Goal: Information Seeking & Learning: Learn about a topic

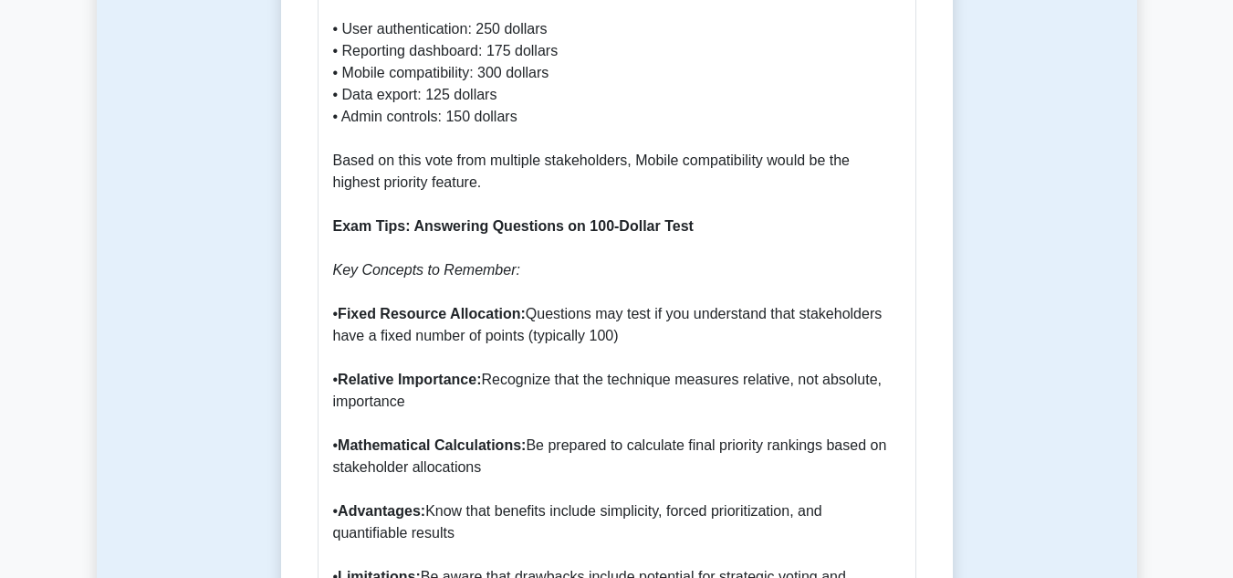
scroll to position [1369, 0]
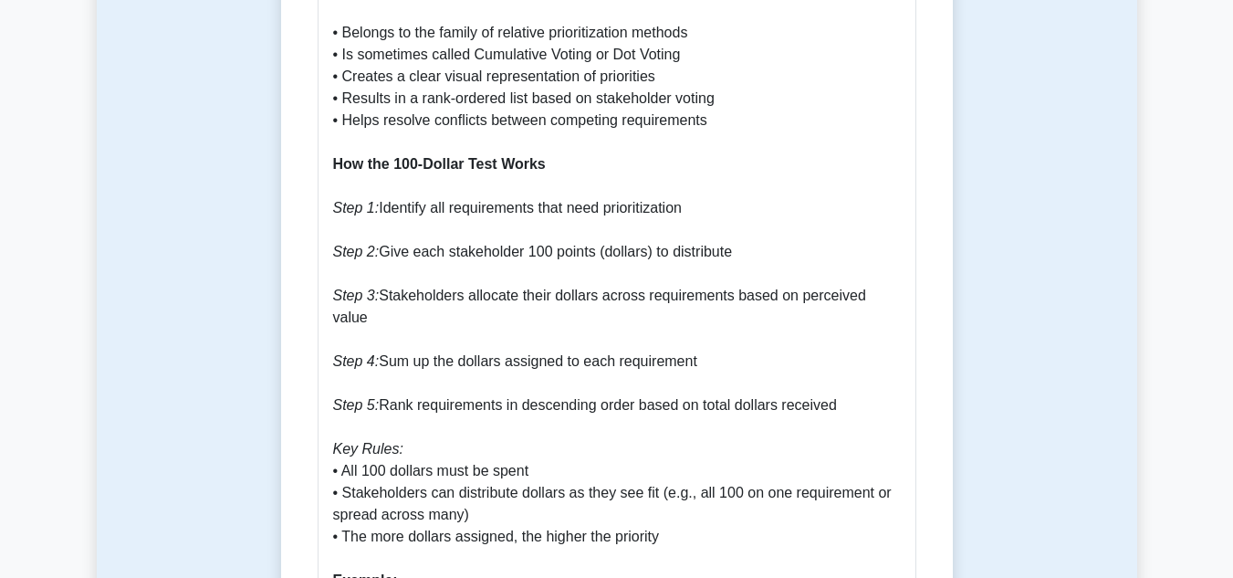
drag, startPoint x: 387, startPoint y: 181, endPoint x: 639, endPoint y: 181, distance: 251.9
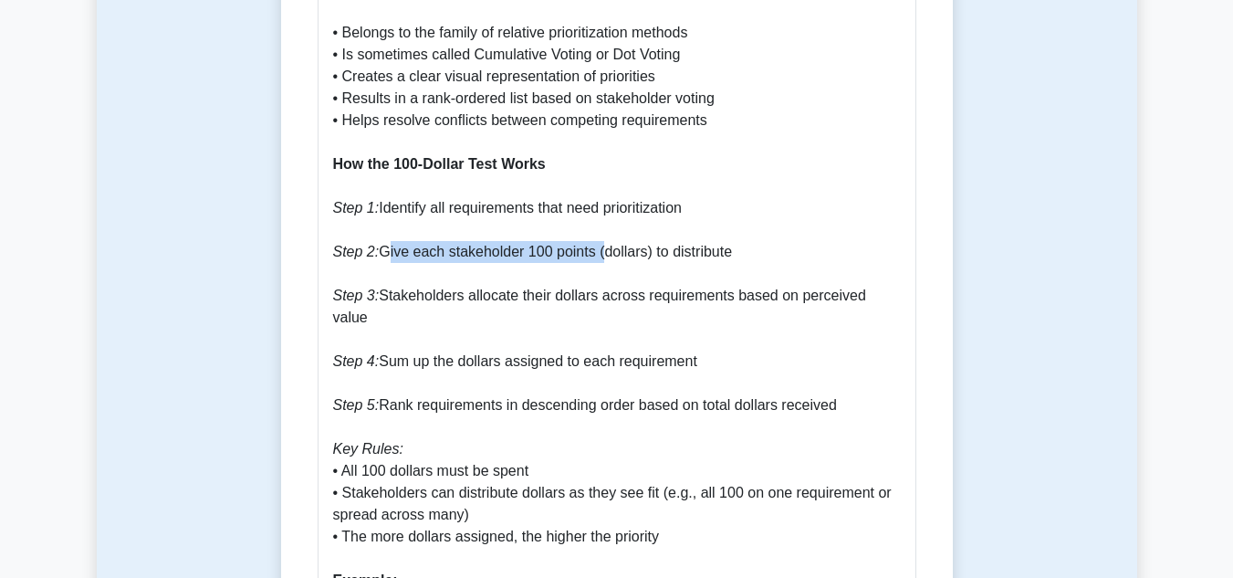
drag, startPoint x: 393, startPoint y: 235, endPoint x: 592, endPoint y: 224, distance: 199.3
drag, startPoint x: 655, startPoint y: 226, endPoint x: 693, endPoint y: 227, distance: 37.4
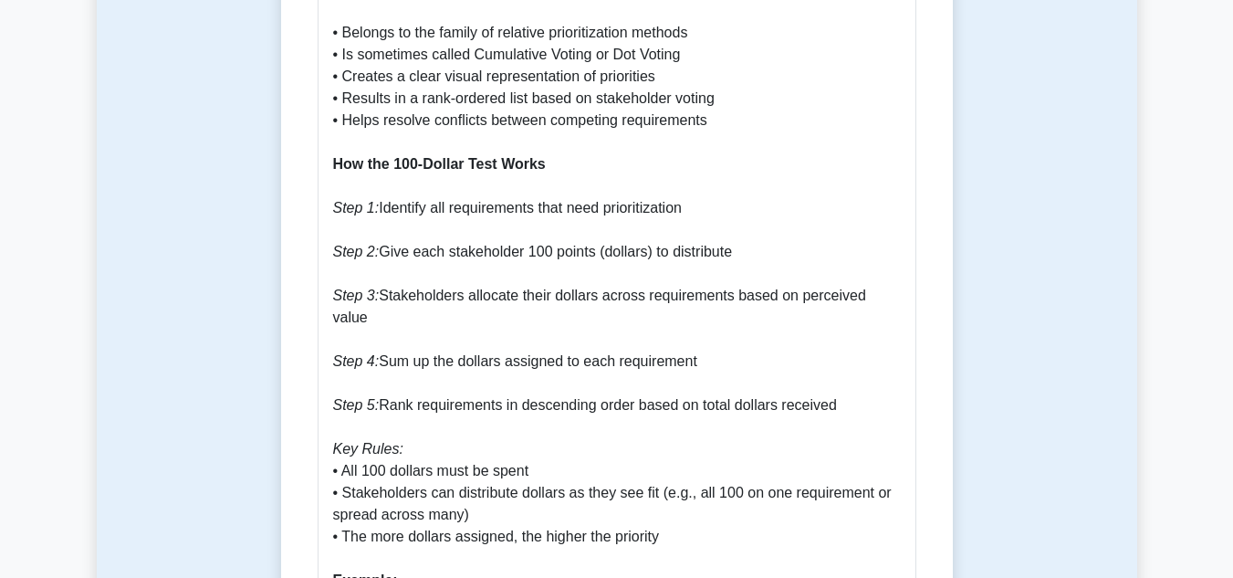
drag, startPoint x: 419, startPoint y: 273, endPoint x: 872, endPoint y: 272, distance: 452.7
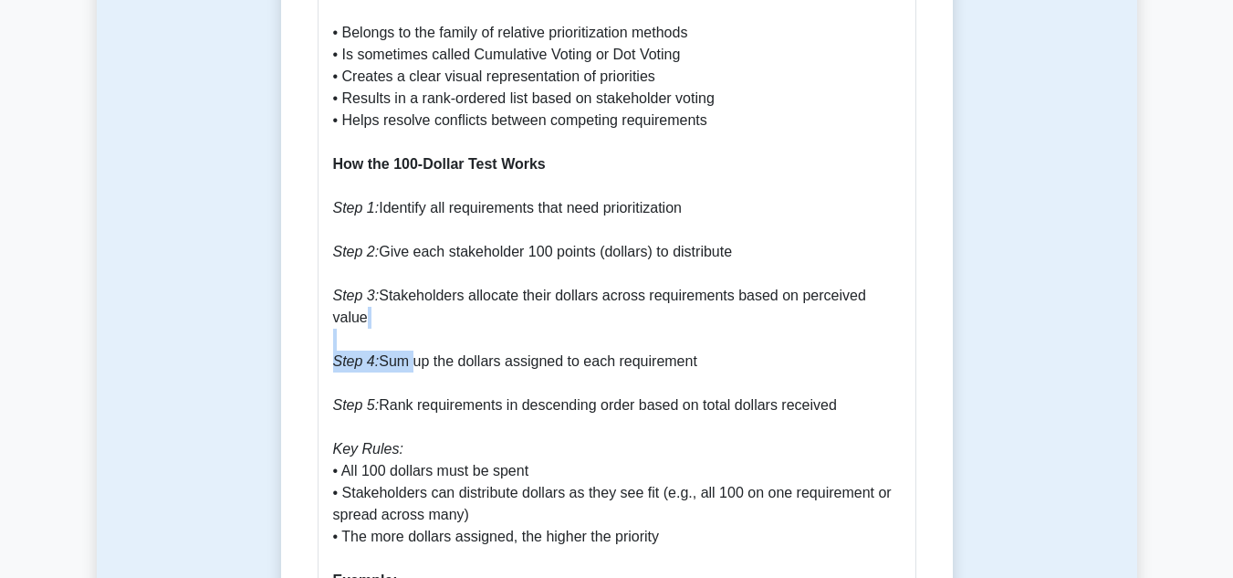
drag, startPoint x: 386, startPoint y: 319, endPoint x: 749, endPoint y: 304, distance: 363.6
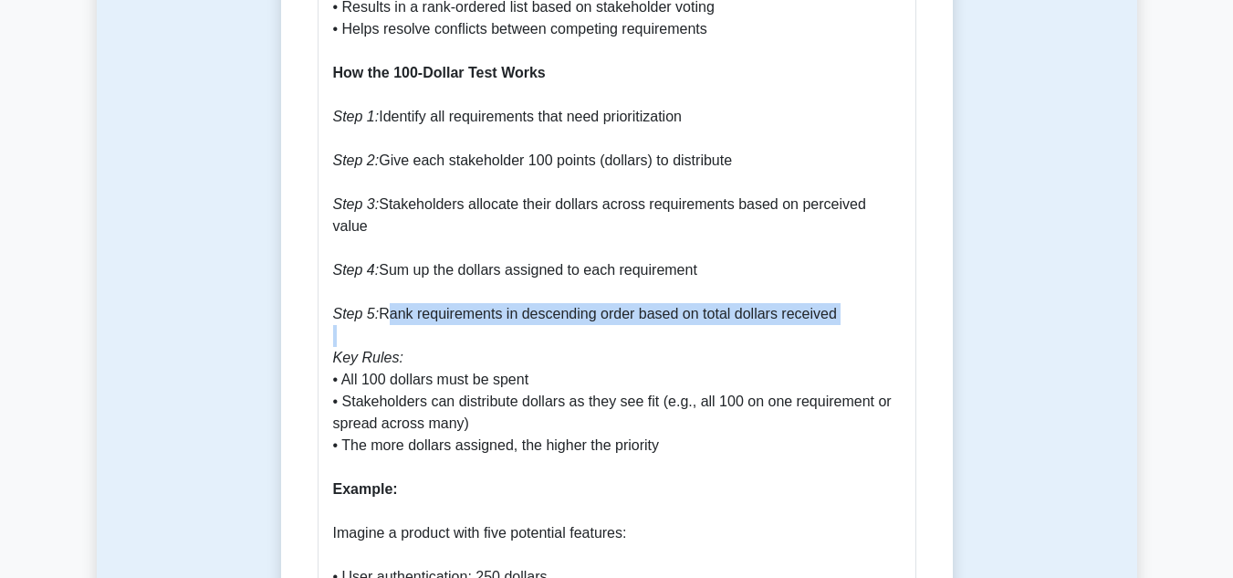
drag, startPoint x: 398, startPoint y: 268, endPoint x: 821, endPoint y: 285, distance: 423.8
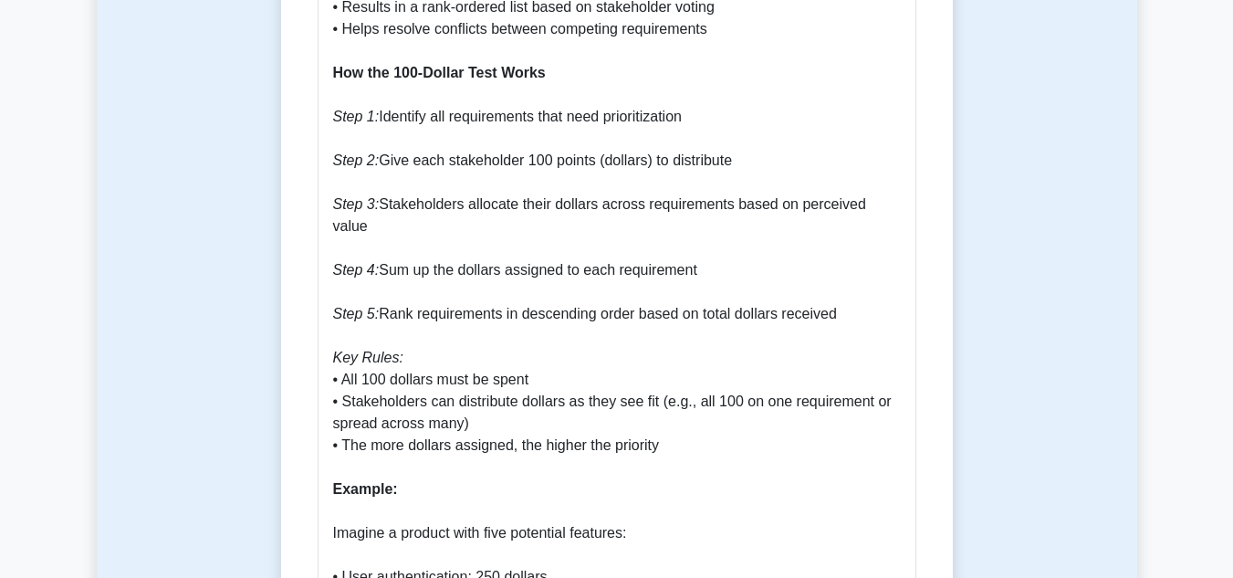
click at [343, 350] on icon "Key Rules:" at bounding box center [368, 358] width 70 height 16
drag, startPoint x: 343, startPoint y: 311, endPoint x: 369, endPoint y: 312, distance: 25.6
click at [369, 350] on icon "Key Rules:" at bounding box center [368, 358] width 70 height 16
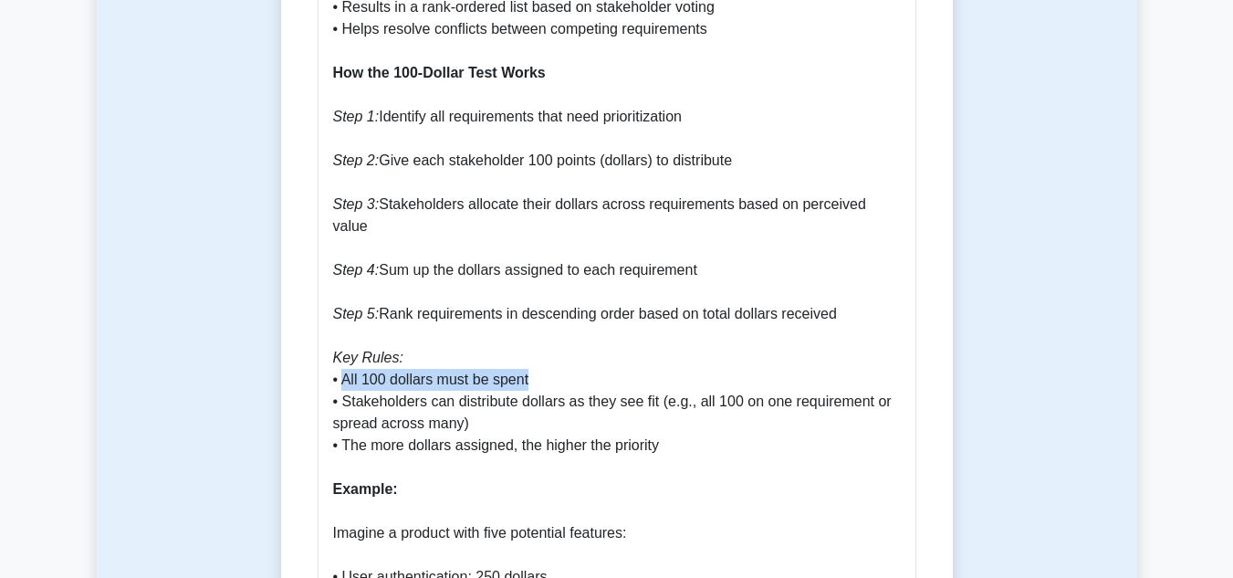
drag, startPoint x: 348, startPoint y: 339, endPoint x: 520, endPoint y: 340, distance: 172.5
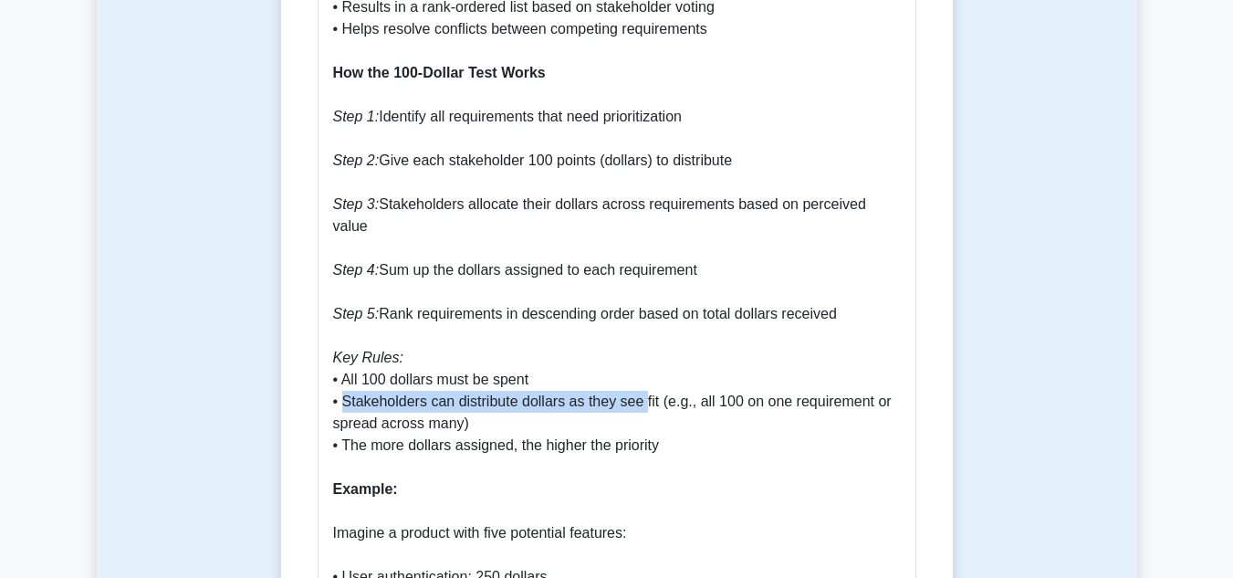
drag, startPoint x: 376, startPoint y: 359, endPoint x: 640, endPoint y: 358, distance: 263.8
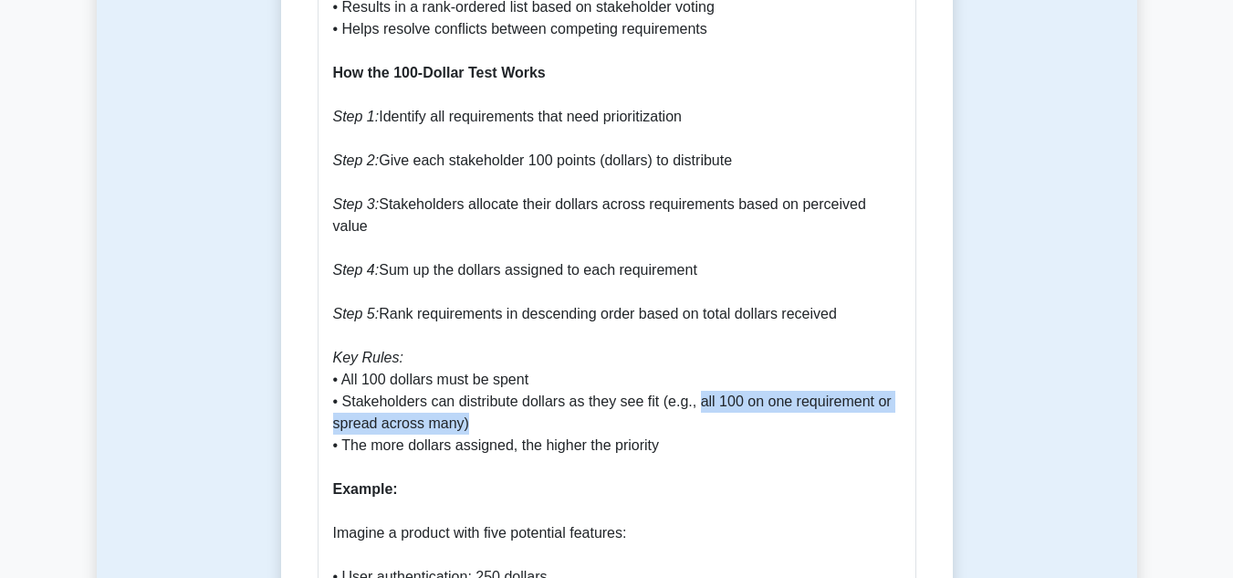
drag, startPoint x: 706, startPoint y: 361, endPoint x: 457, endPoint y: 379, distance: 248.9
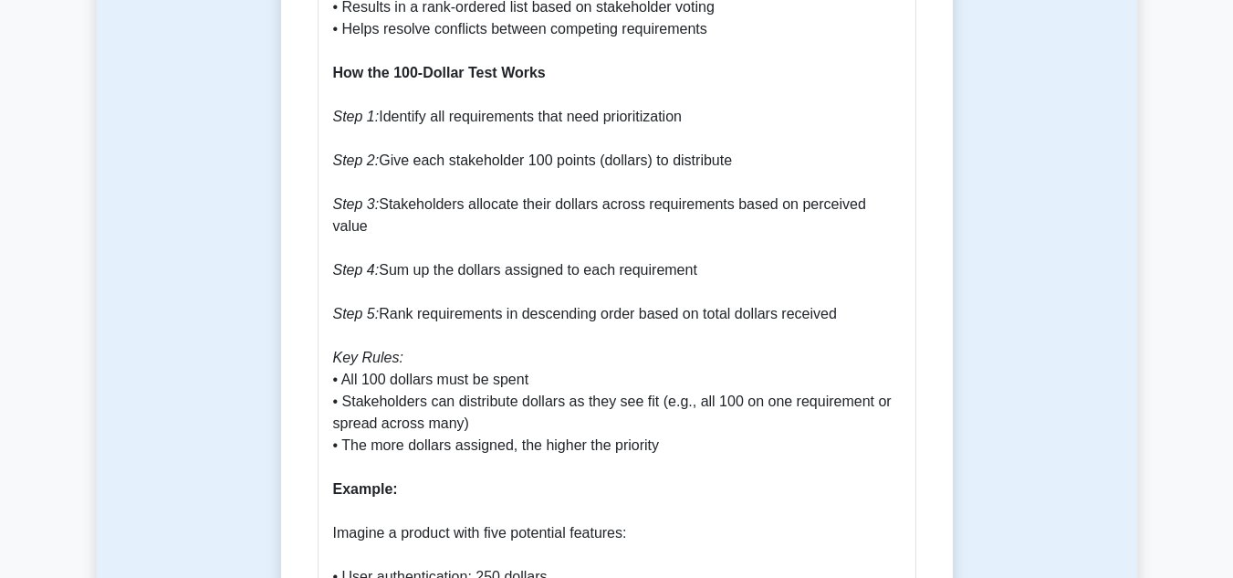
drag, startPoint x: 360, startPoint y: 405, endPoint x: 371, endPoint y: 405, distance: 11.0
drag, startPoint x: 519, startPoint y: 403, endPoint x: 642, endPoint y: 402, distance: 122.3
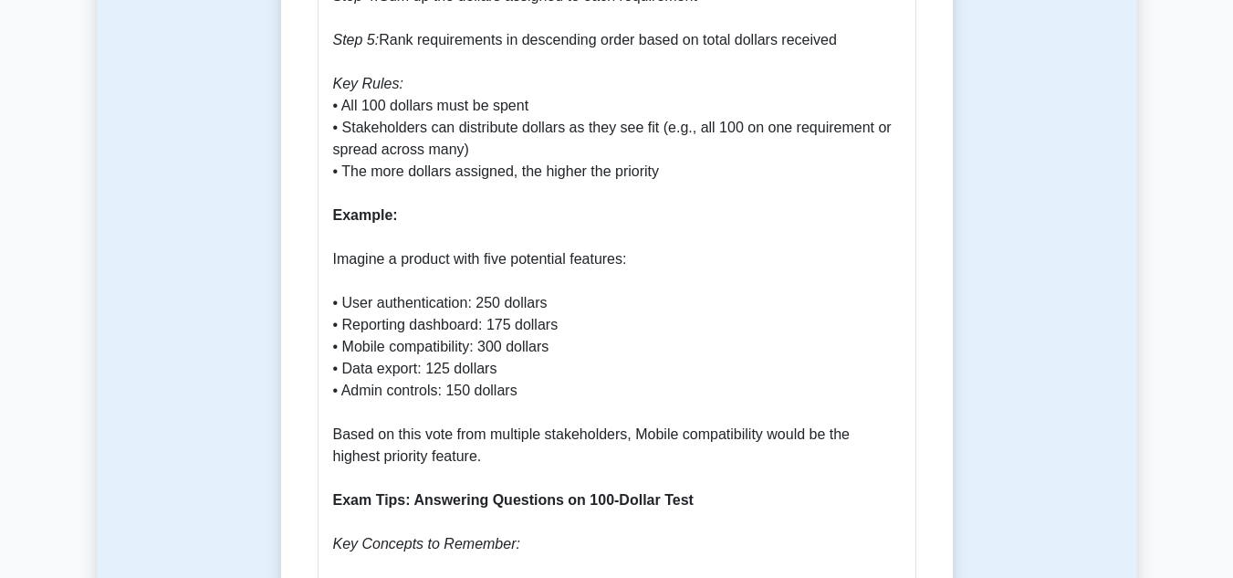
click at [347, 256] on p "Why the 100-Dollar Test Is Important The 100-Dollar Test, also known as Cumulat…" at bounding box center [617, 413] width 568 height 2344
drag, startPoint x: 347, startPoint y: 256, endPoint x: 594, endPoint y: 256, distance: 247.4
click at [594, 256] on p "Why the 100-Dollar Test Is Important The 100-Dollar Test, also known as Cumulat…" at bounding box center [617, 413] width 568 height 2344
click at [358, 279] on p "Why the 100-Dollar Test Is Important The 100-Dollar Test, also known as Cumulat…" at bounding box center [617, 413] width 568 height 2344
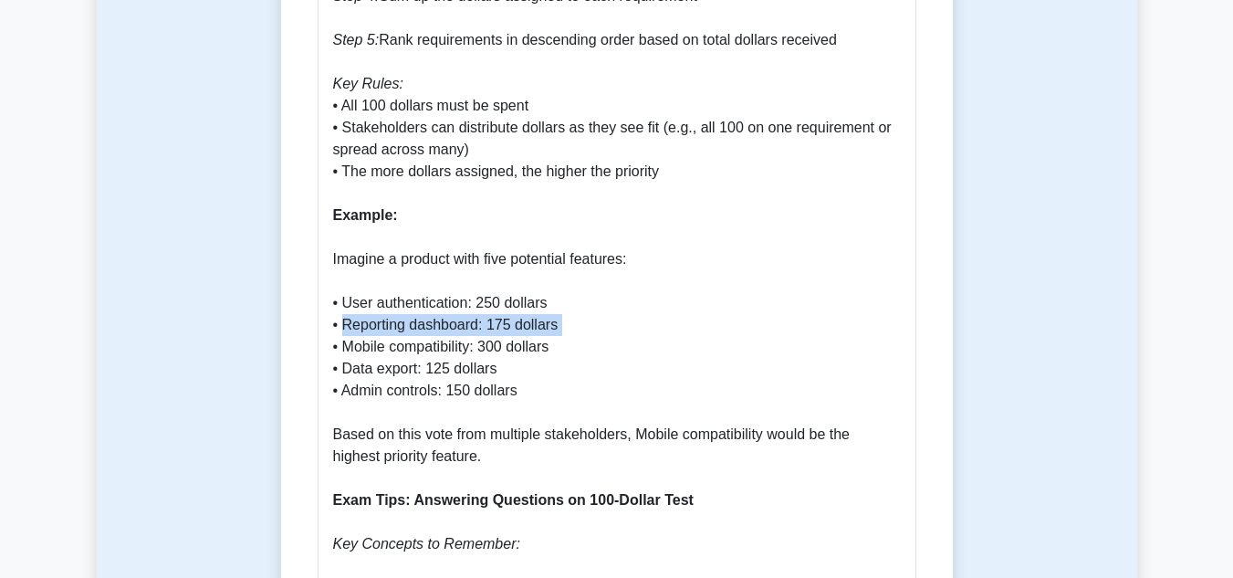
drag, startPoint x: 358, startPoint y: 279, endPoint x: 601, endPoint y: 279, distance: 242.8
click at [601, 279] on p "Why the 100-Dollar Test Is Important The 100-Dollar Test, also known as Cumulat…" at bounding box center [617, 413] width 568 height 2344
click at [361, 305] on p "Why the 100-Dollar Test Is Important The 100-Dollar Test, also known as Cumulat…" at bounding box center [617, 413] width 568 height 2344
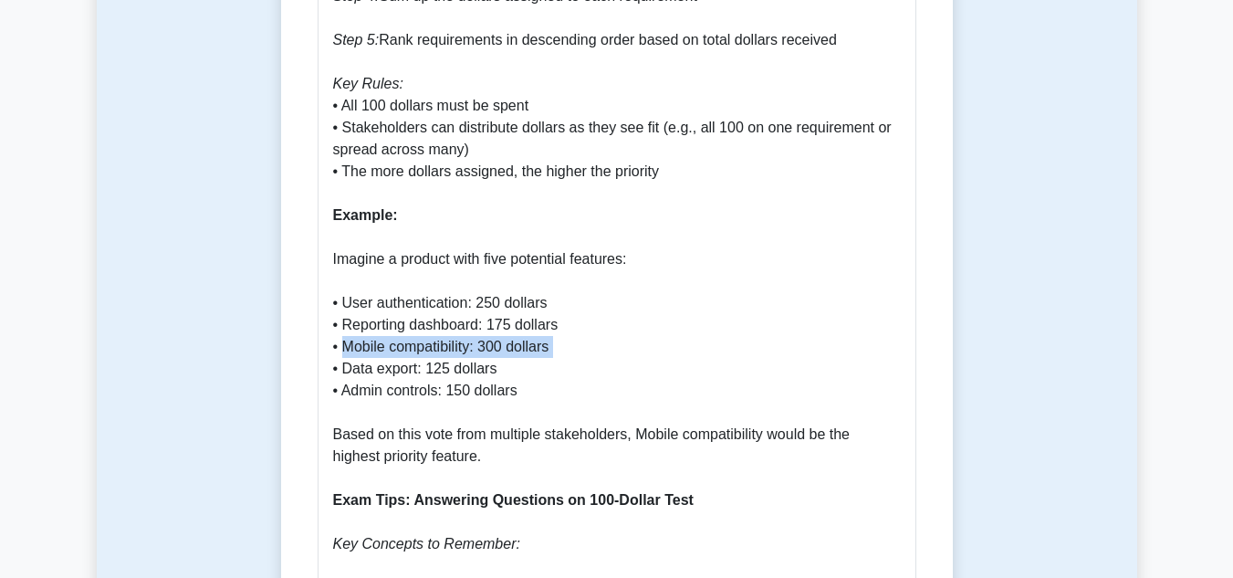
drag, startPoint x: 361, startPoint y: 305, endPoint x: 585, endPoint y: 305, distance: 223.6
click at [585, 305] on p "Why the 100-Dollar Test Is Important The 100-Dollar Test, also known as Cumulat…" at bounding box center [617, 413] width 568 height 2344
click at [360, 326] on p "Why the 100-Dollar Test Is Important The 100-Dollar Test, also known as Cumulat…" at bounding box center [617, 413] width 568 height 2344
drag, startPoint x: 360, startPoint y: 326, endPoint x: 559, endPoint y: 327, distance: 199.0
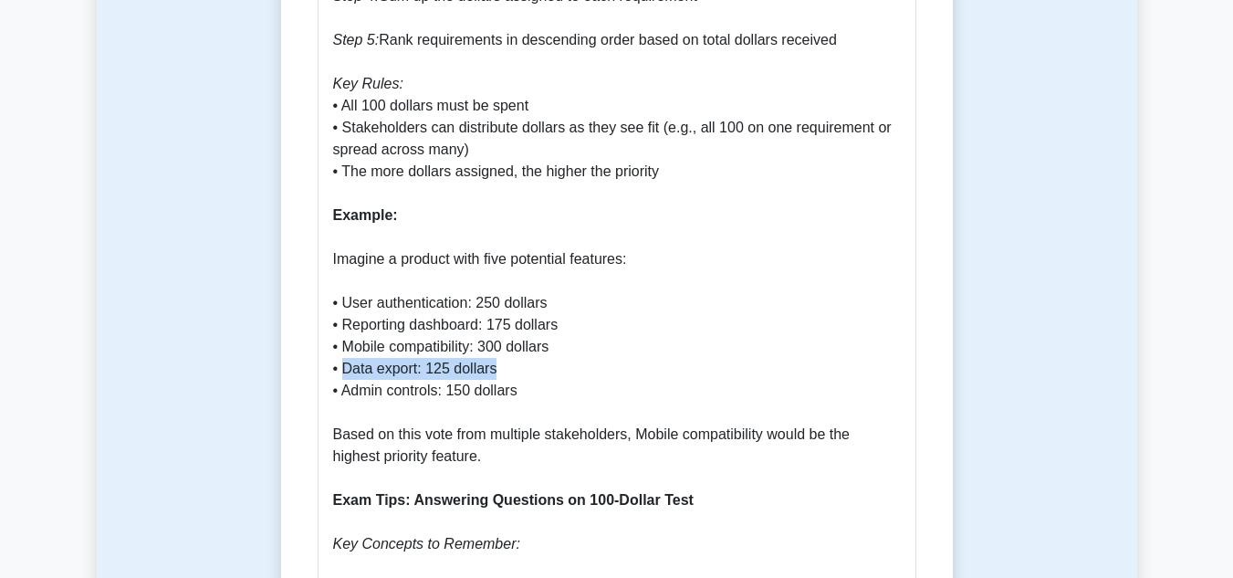
click at [559, 327] on p "Why the 100-Dollar Test Is Important The 100-Dollar Test, also known as Cumulat…" at bounding box center [617, 413] width 568 height 2344
click at [564, 327] on p "Why the 100-Dollar Test Is Important The 100-Dollar Test, also known as Cumulat…" at bounding box center [617, 413] width 568 height 2344
click at [361, 345] on p "Why the 100-Dollar Test Is Important The 100-Dollar Test, also known as Cumulat…" at bounding box center [617, 413] width 568 height 2344
drag, startPoint x: 361, startPoint y: 345, endPoint x: 602, endPoint y: 344, distance: 240.1
click at [586, 345] on p "Why the 100-Dollar Test Is Important The 100-Dollar Test, also known as Cumulat…" at bounding box center [617, 413] width 568 height 2344
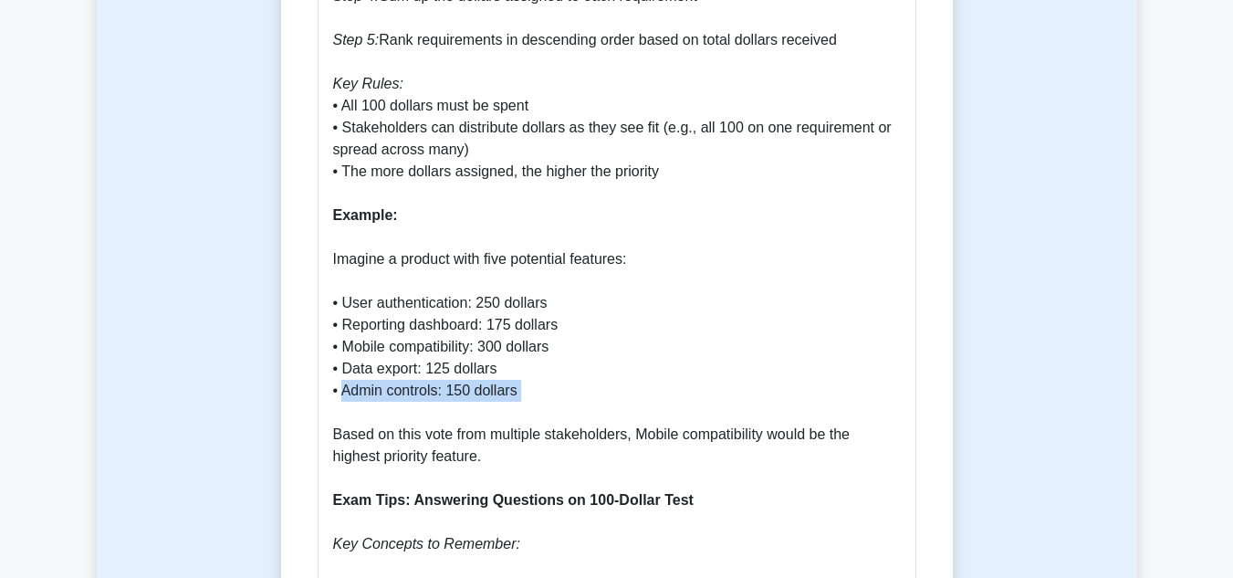
click at [602, 344] on p "Why the 100-Dollar Test Is Important The 100-Dollar Test, also known as Cumulat…" at bounding box center [617, 413] width 568 height 2344
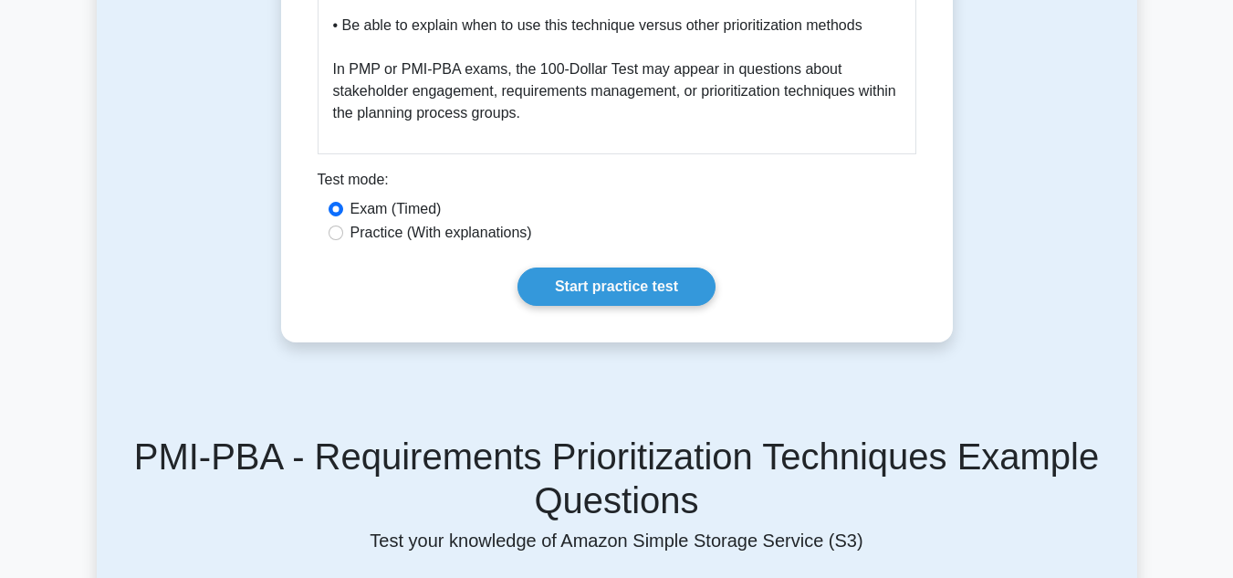
scroll to position [3560, 0]
